Goal: Task Accomplishment & Management: Use online tool/utility

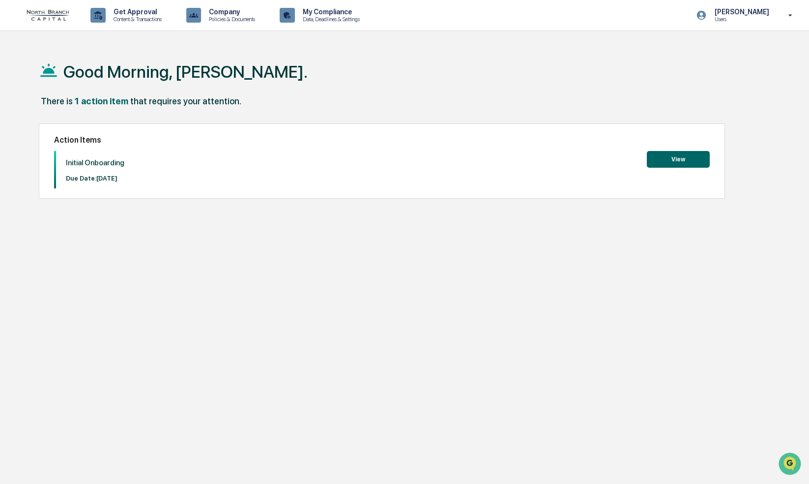
click at [676, 162] on button "View" at bounding box center [678, 159] width 63 height 17
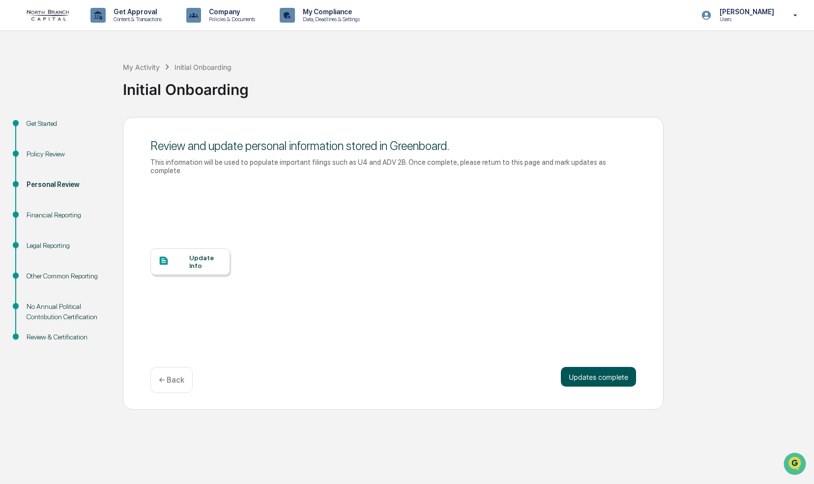
click at [604, 367] on button "Updates complete" at bounding box center [598, 377] width 75 height 20
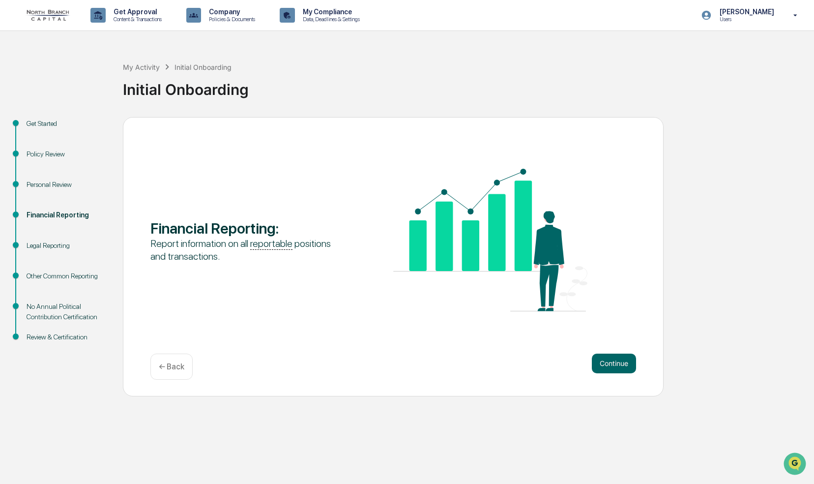
click at [604, 367] on button "Continue" at bounding box center [614, 363] width 44 height 20
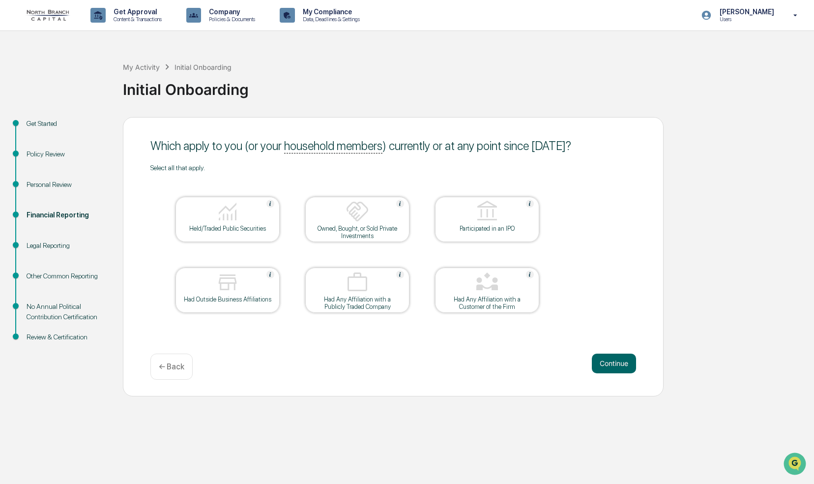
click at [228, 228] on div "Held/Traded Public Securities" at bounding box center [227, 228] width 88 height 7
click at [345, 220] on img at bounding box center [357, 212] width 24 height 24
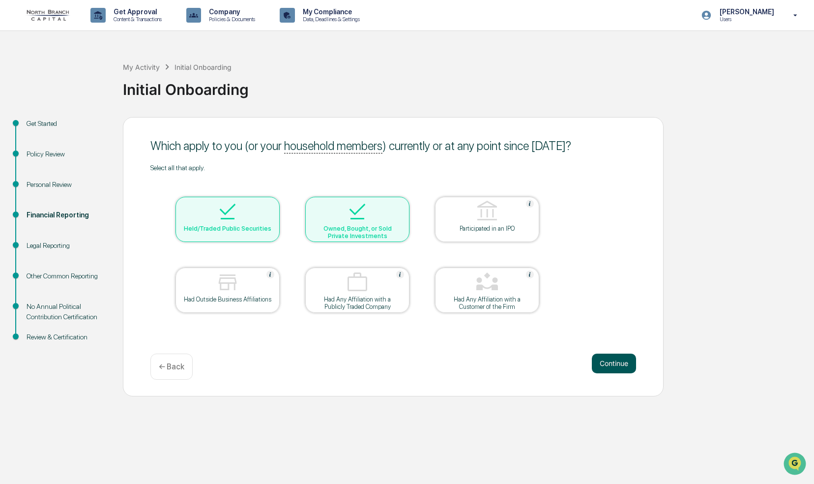
click at [621, 363] on button "Continue" at bounding box center [614, 363] width 44 height 20
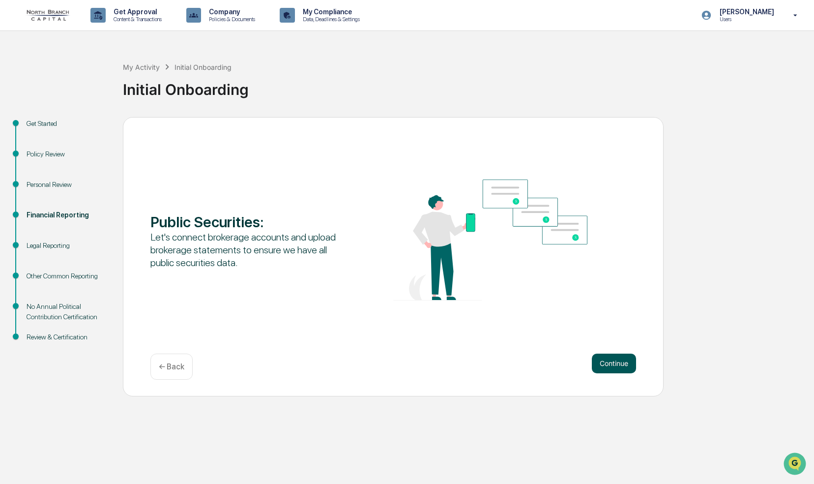
click at [622, 366] on button "Continue" at bounding box center [614, 363] width 44 height 20
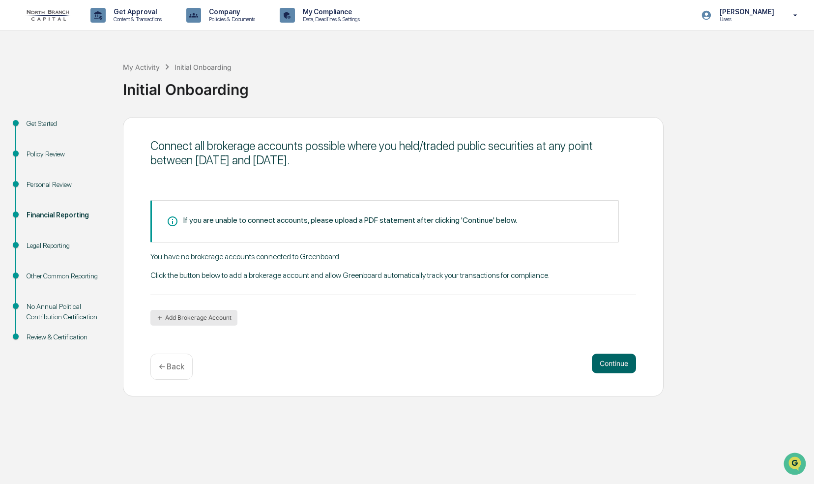
click at [177, 319] on button "Add Brokerage Account" at bounding box center [193, 318] width 87 height 16
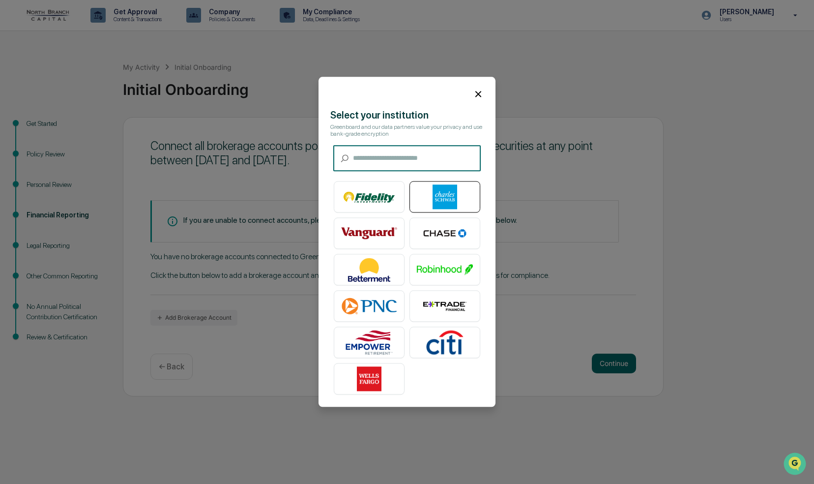
click at [457, 190] on img at bounding box center [445, 197] width 56 height 25
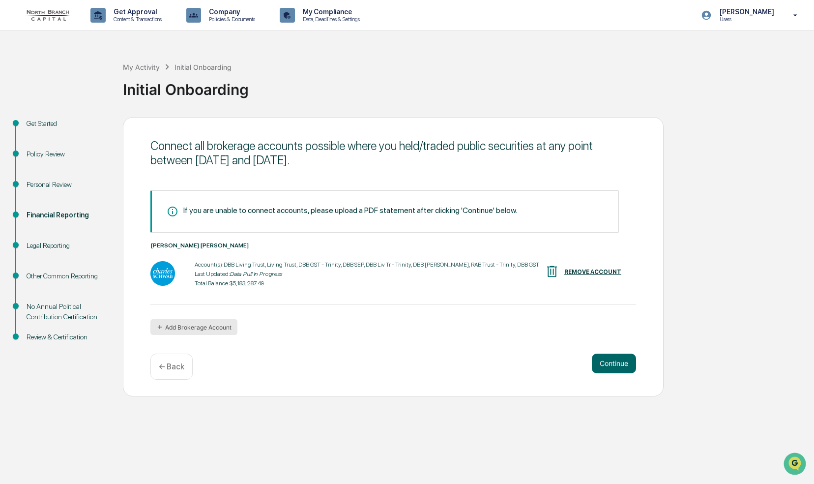
click at [181, 332] on button "Add Brokerage Account" at bounding box center [193, 327] width 87 height 16
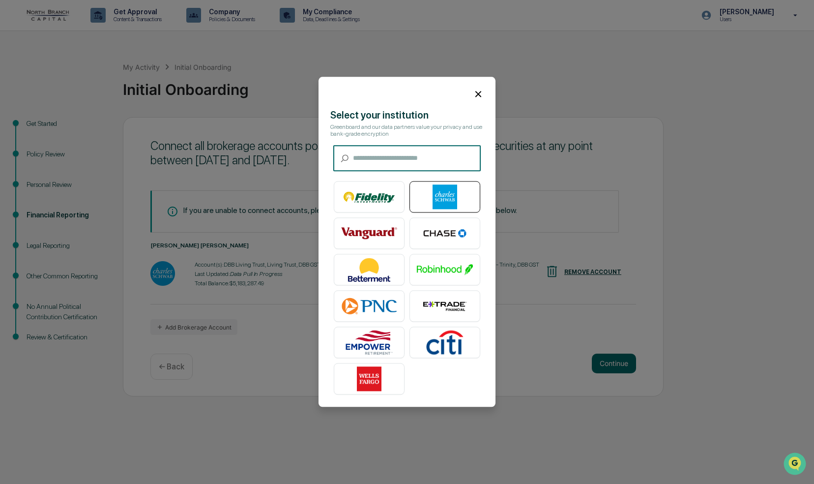
click at [441, 197] on img at bounding box center [445, 197] width 56 height 25
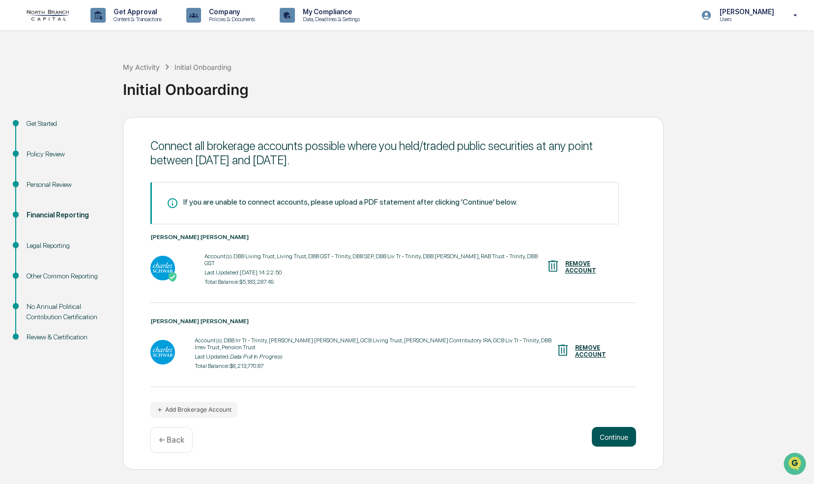
click at [611, 427] on button "Continue" at bounding box center [614, 437] width 44 height 20
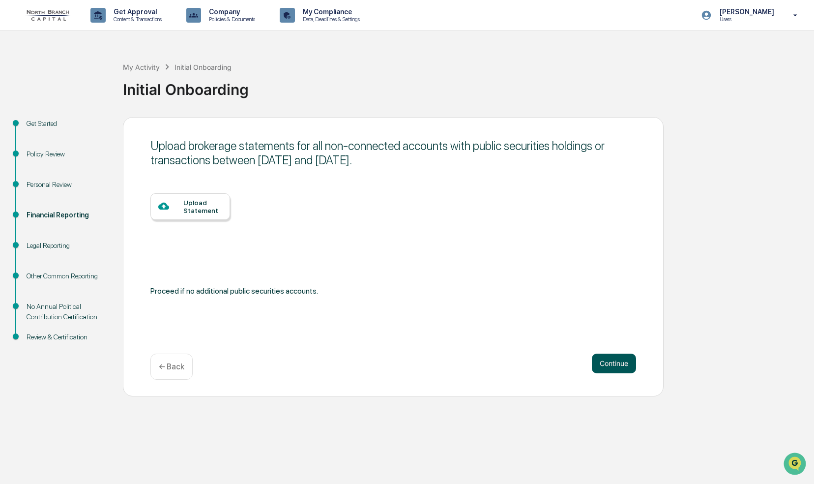
click at [620, 364] on button "Continue" at bounding box center [614, 363] width 44 height 20
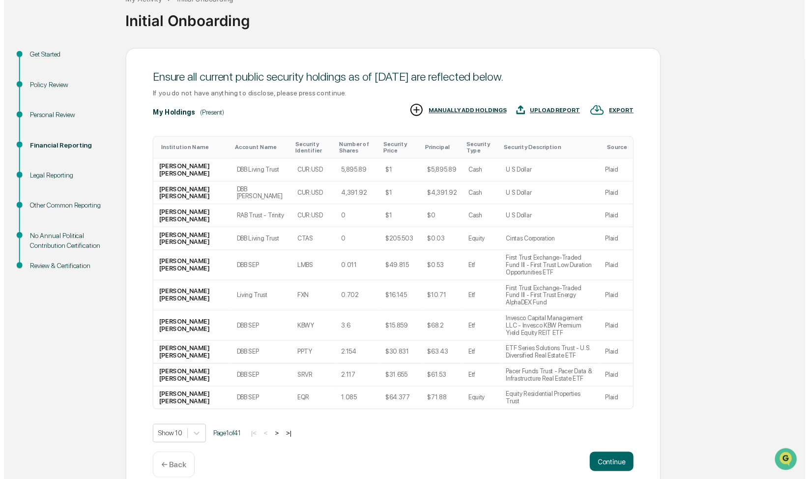
scroll to position [70, 0]
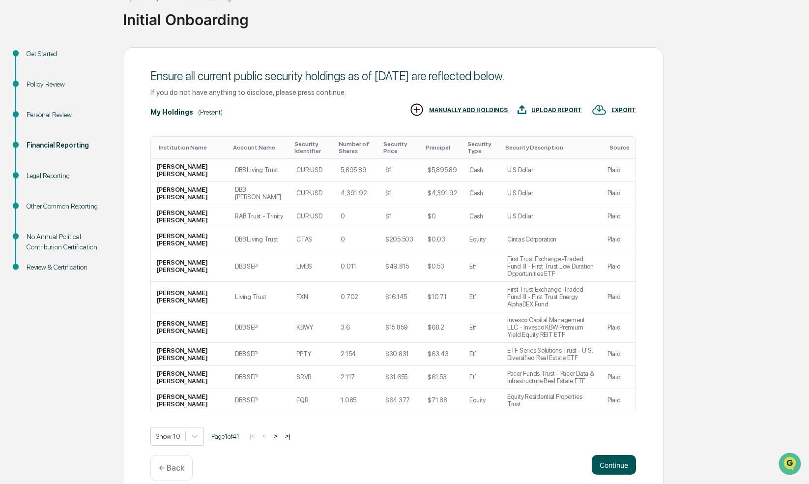
click at [604, 455] on button "Continue" at bounding box center [614, 465] width 44 height 20
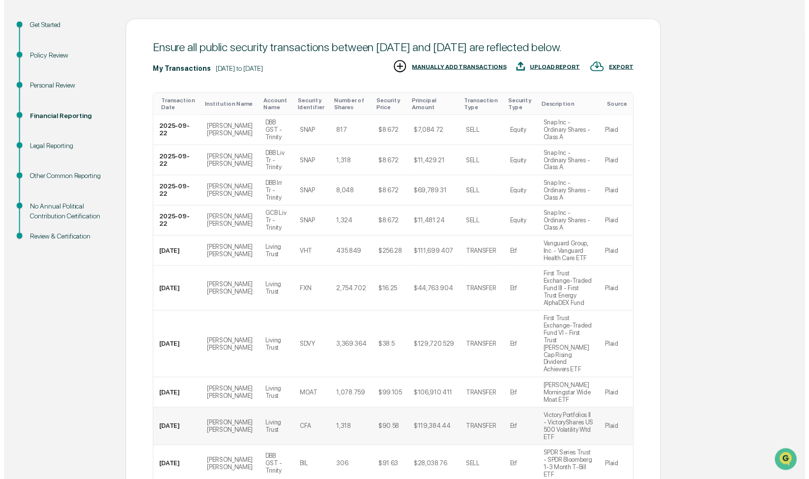
scroll to position [109, 0]
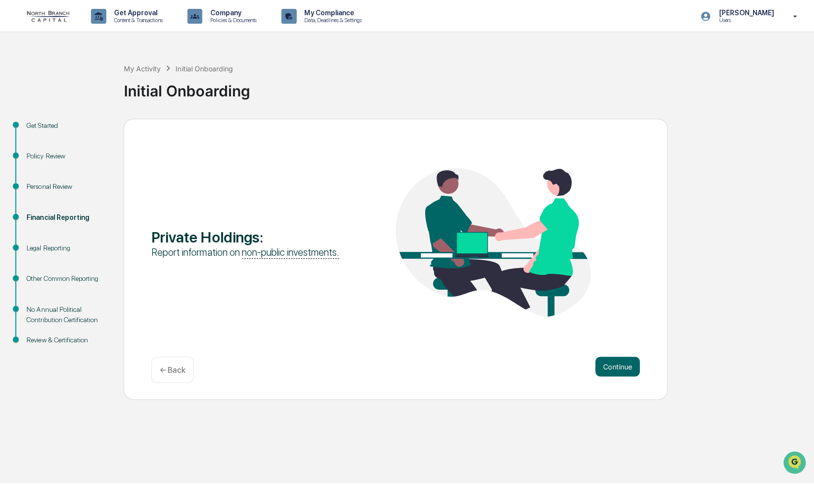
scroll to position [0, 0]
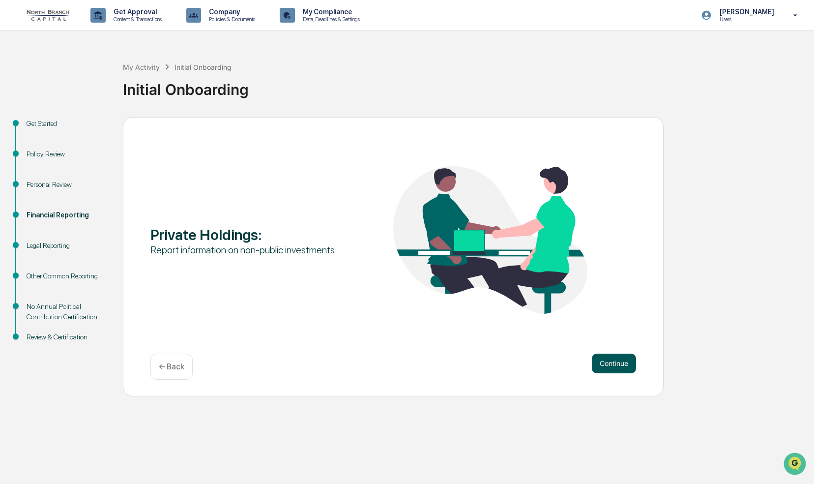
click at [602, 356] on button "Continue" at bounding box center [614, 363] width 44 height 20
